Goal: Navigation & Orientation: Find specific page/section

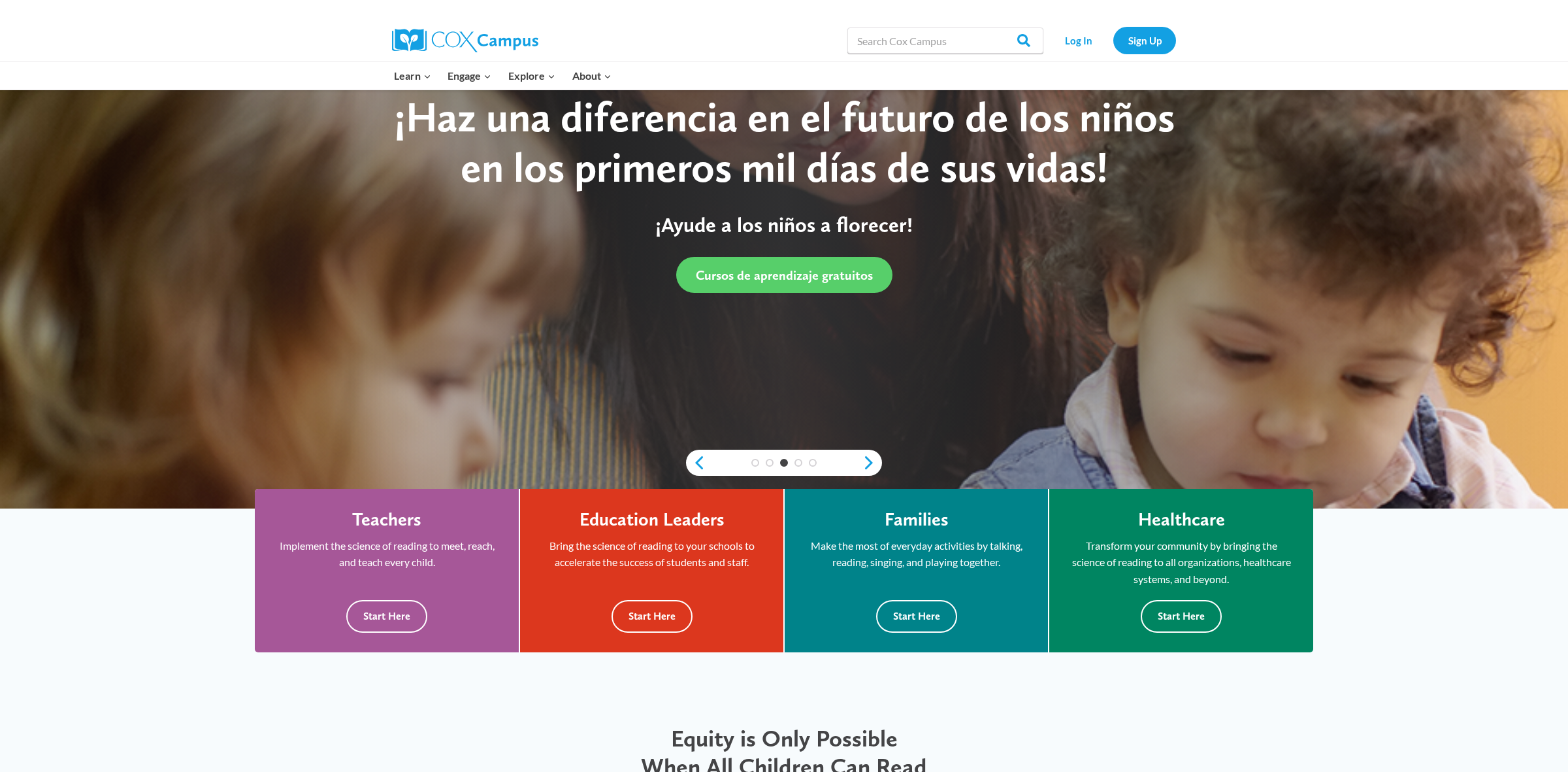
scroll to position [162, 0]
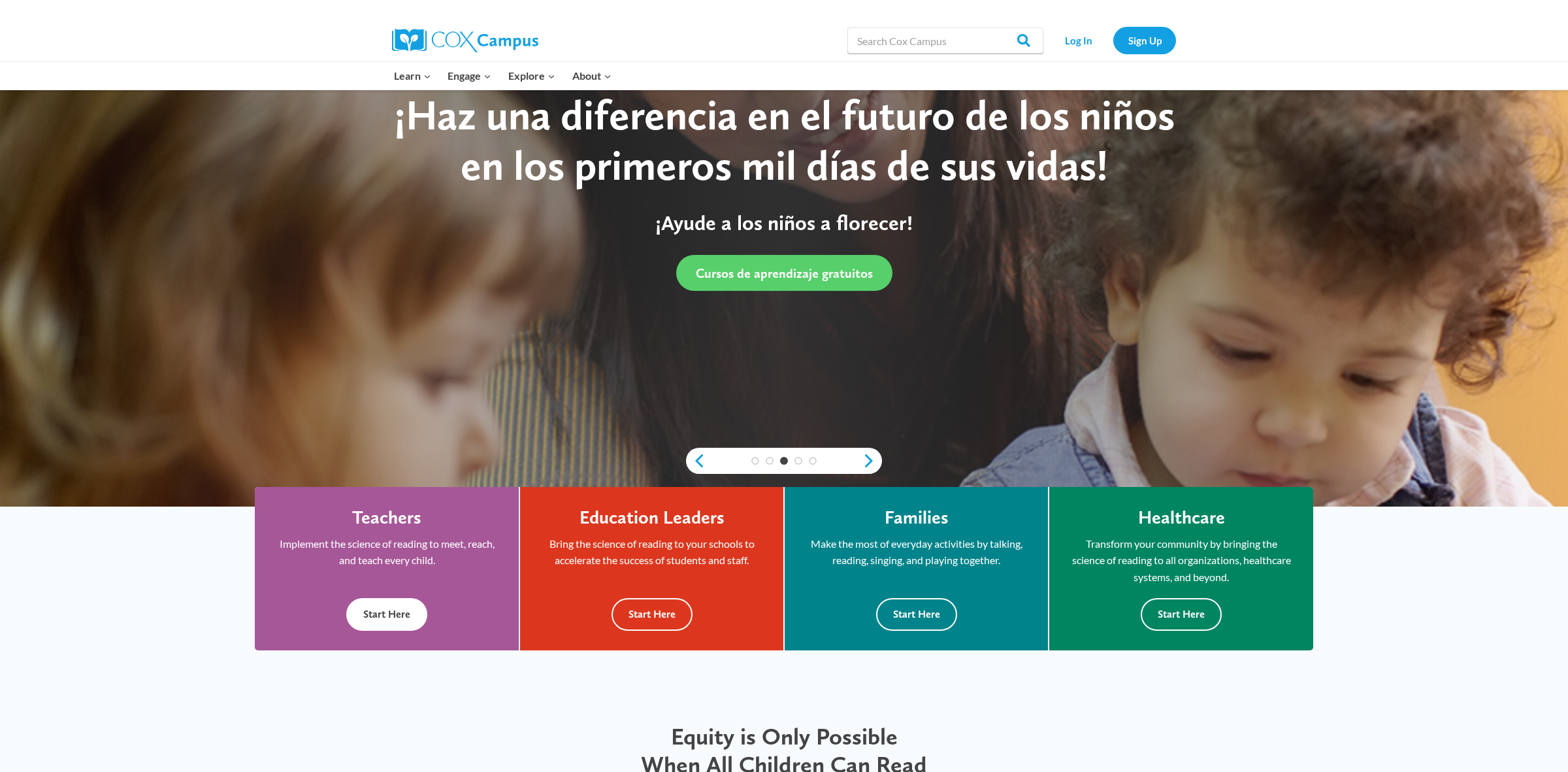
click at [376, 608] on button "Start Here" at bounding box center [387, 614] width 81 height 32
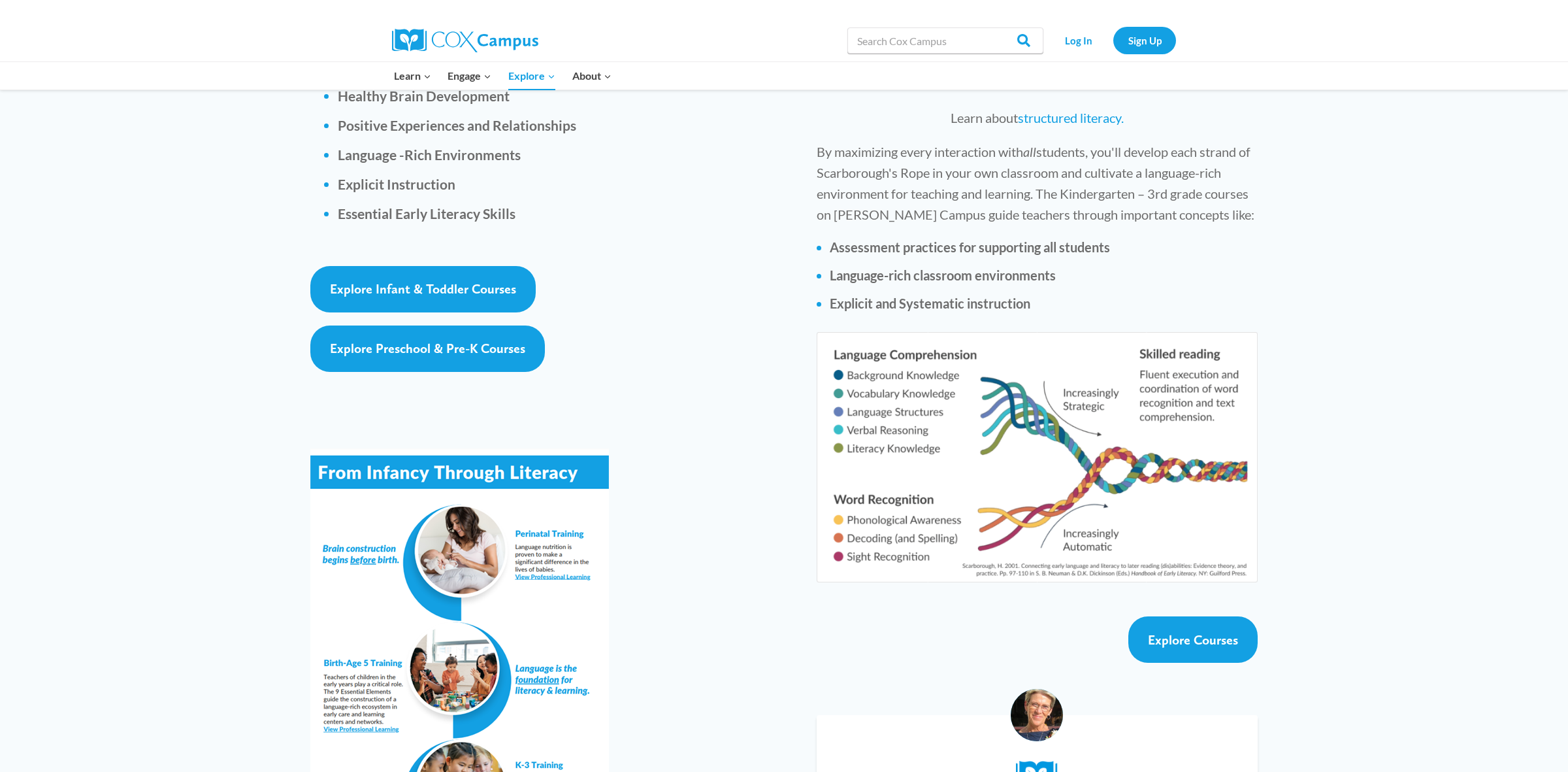
scroll to position [1203, 0]
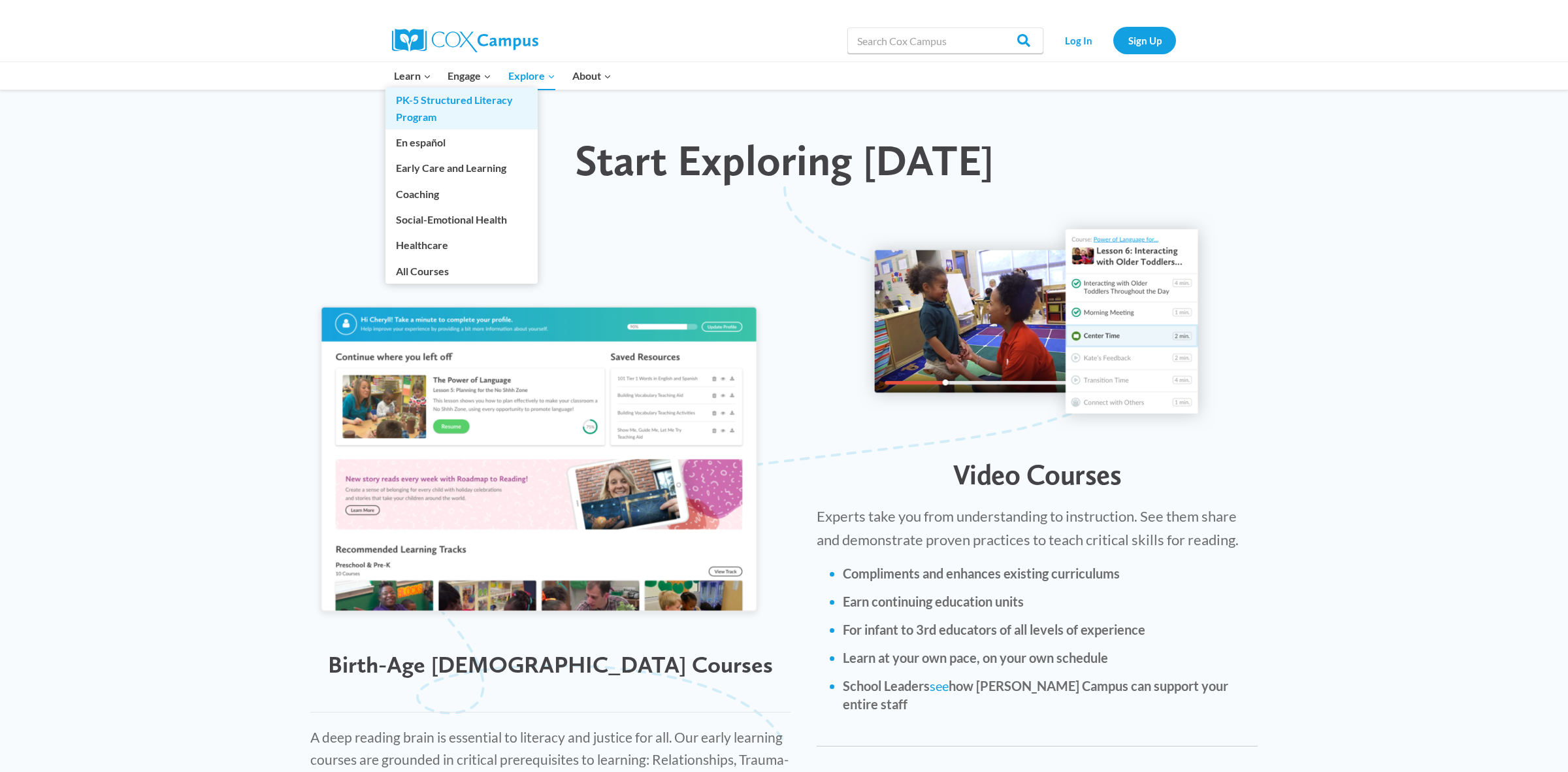
click at [428, 99] on link "PK-5 Structured Literacy Program" at bounding box center [461, 108] width 152 height 42
